Goal: Find specific page/section: Find specific page/section

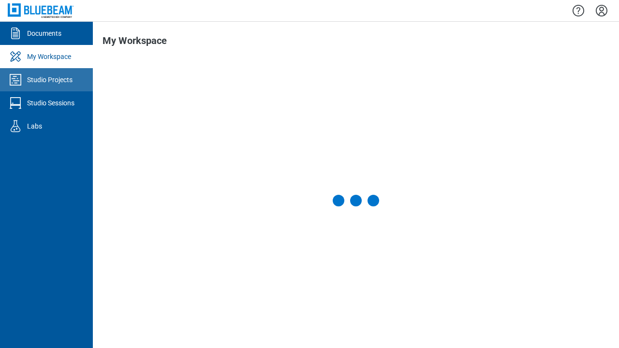
click at [46, 80] on div "Studio Projects" at bounding box center [49, 80] width 45 height 10
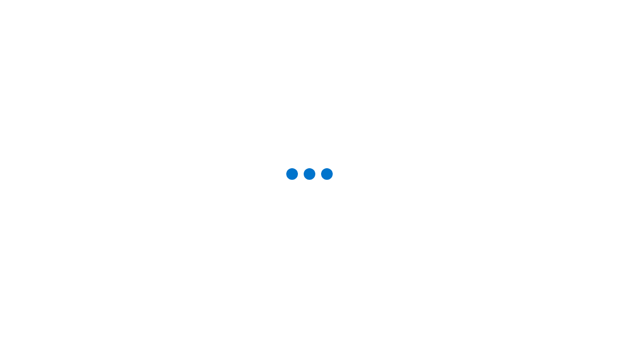
type input "*****"
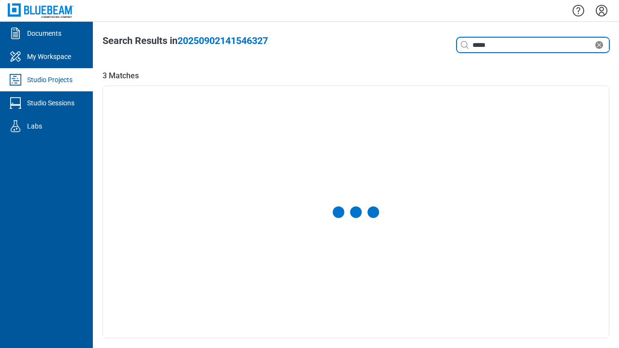
select select "**********"
